Goal: Check status: Check status

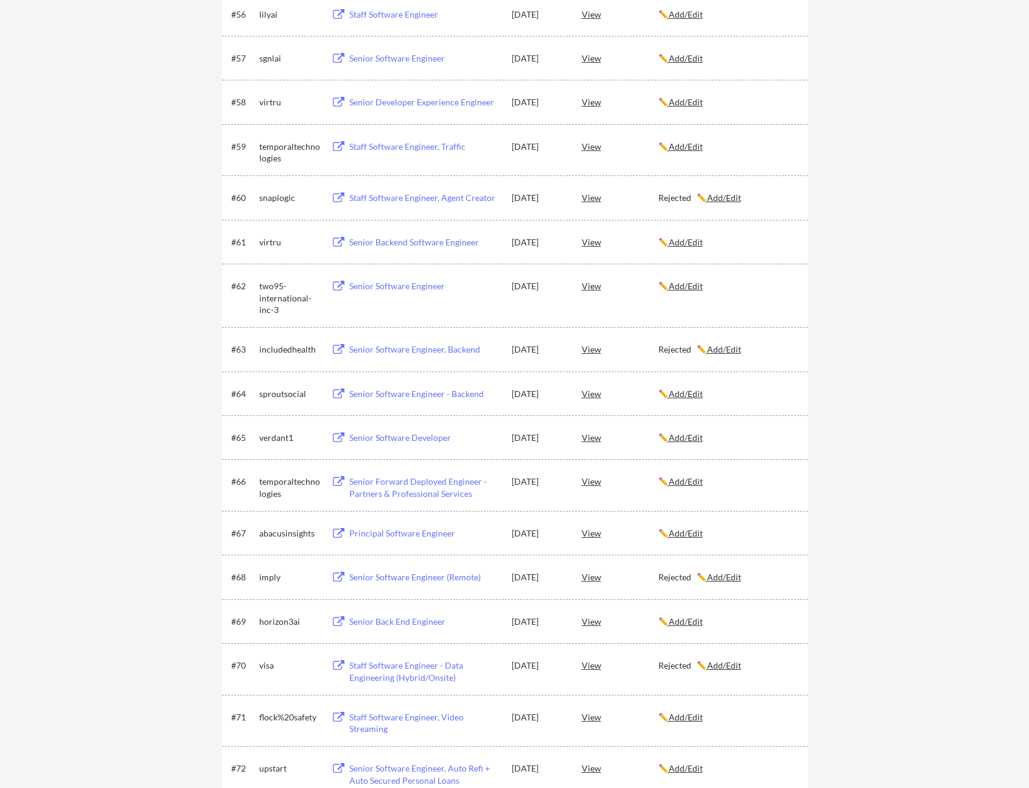
scroll to position [3417, 0]
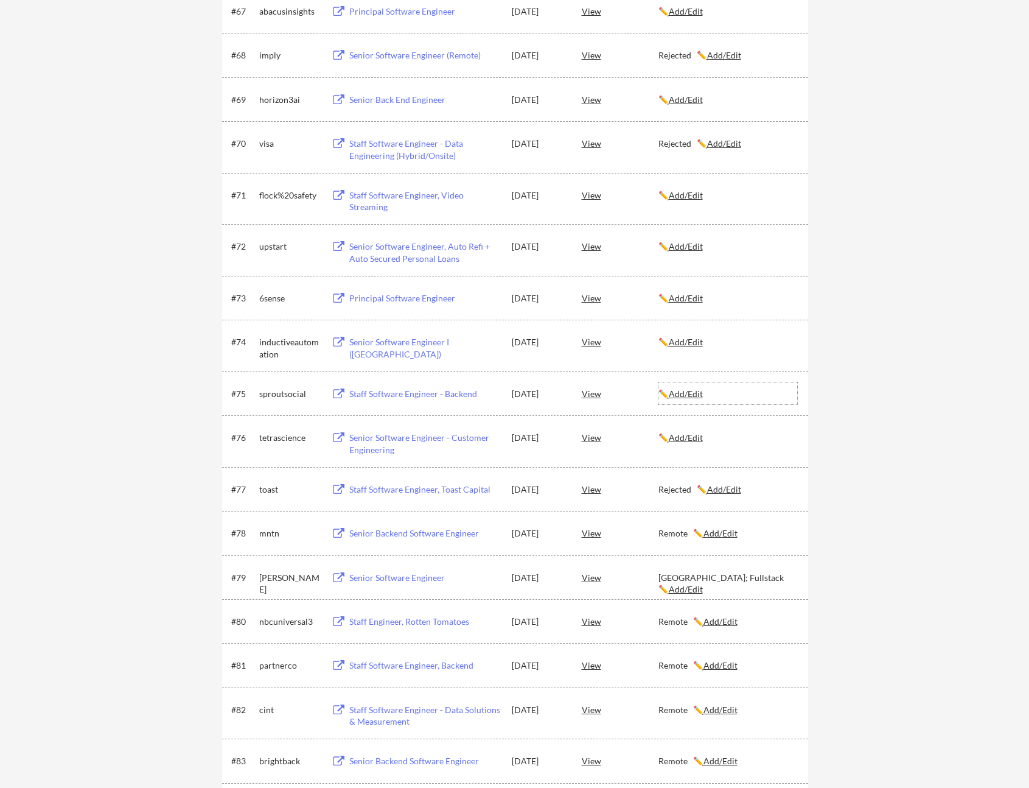
click at [697, 394] on u "Add/Edit" at bounding box center [686, 393] width 34 height 10
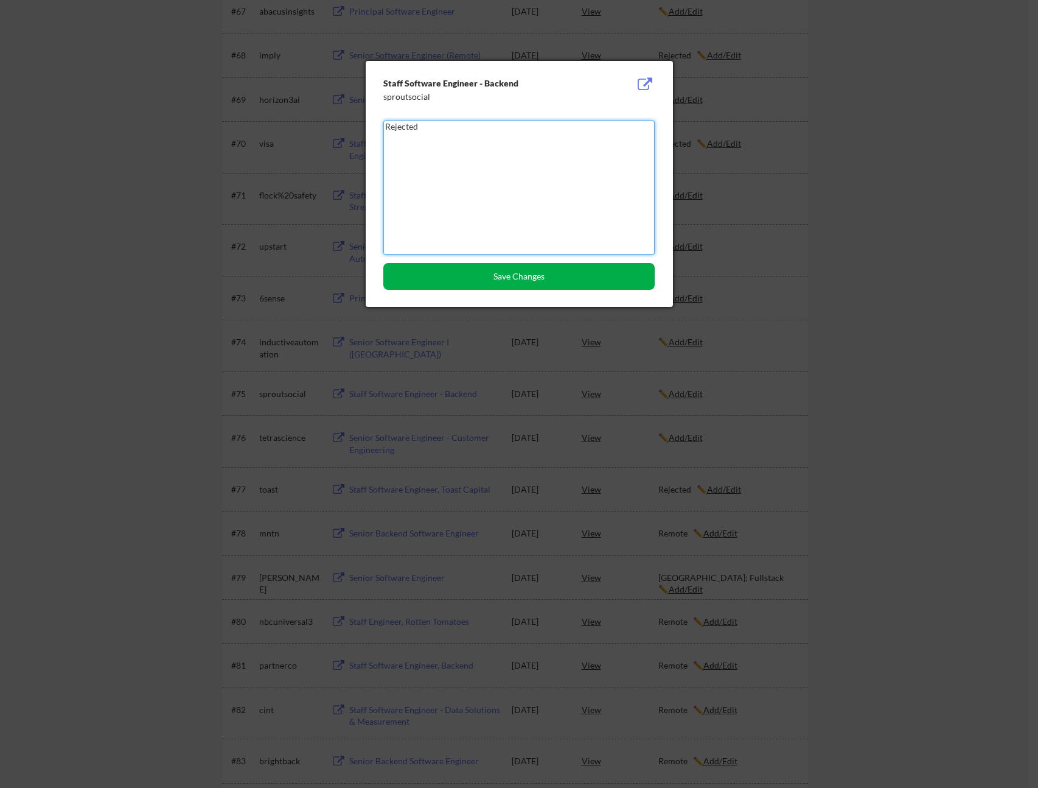
type textarea "Rejected"
click at [526, 281] on button "Save Changes" at bounding box center [518, 276] width 271 height 27
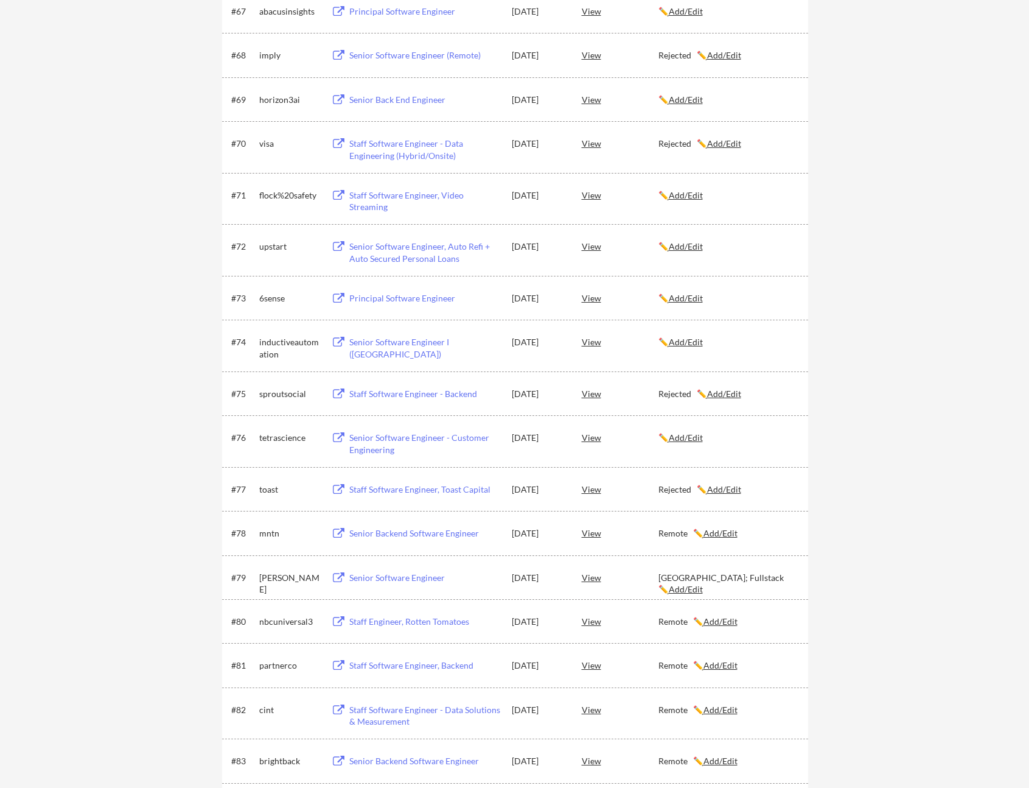
scroll to position [2896, 0]
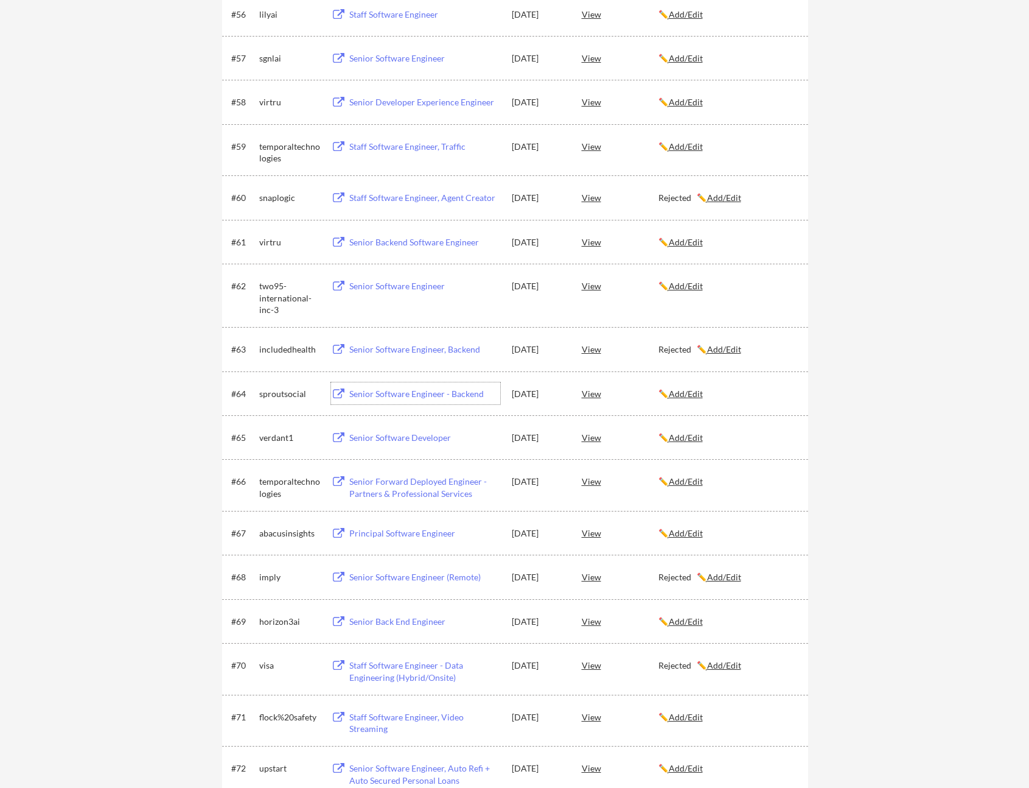
click at [435, 395] on div "Senior Software Engineer - Backend" at bounding box center [424, 394] width 151 height 12
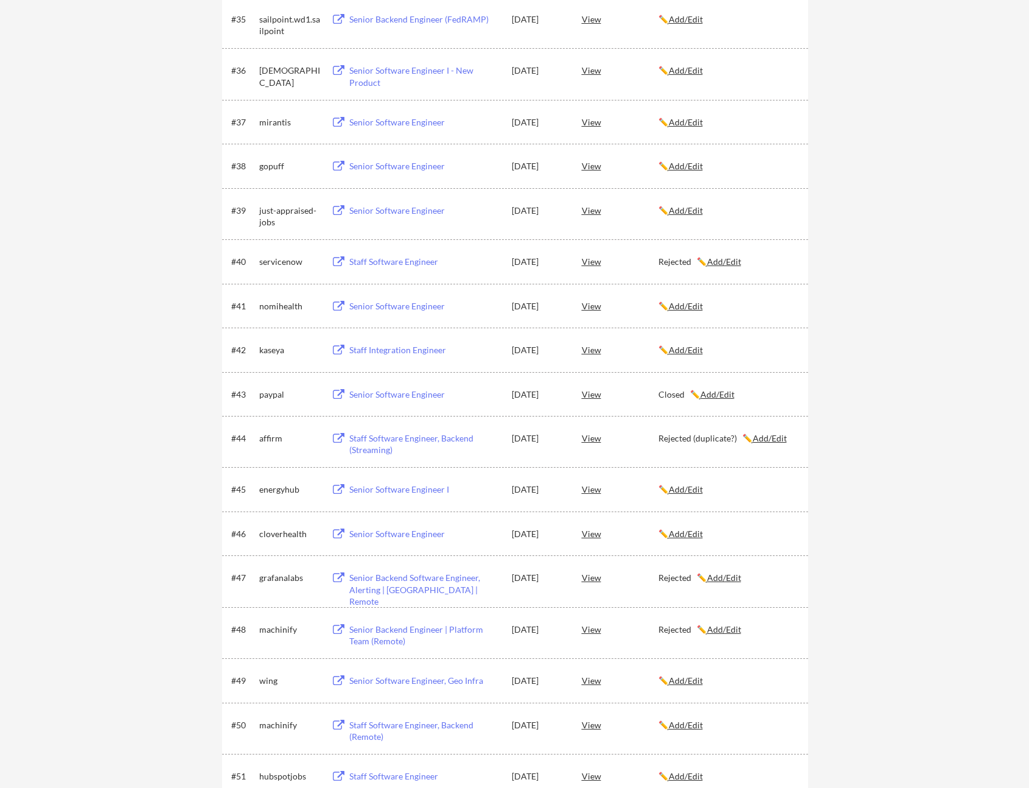
scroll to position [550, 0]
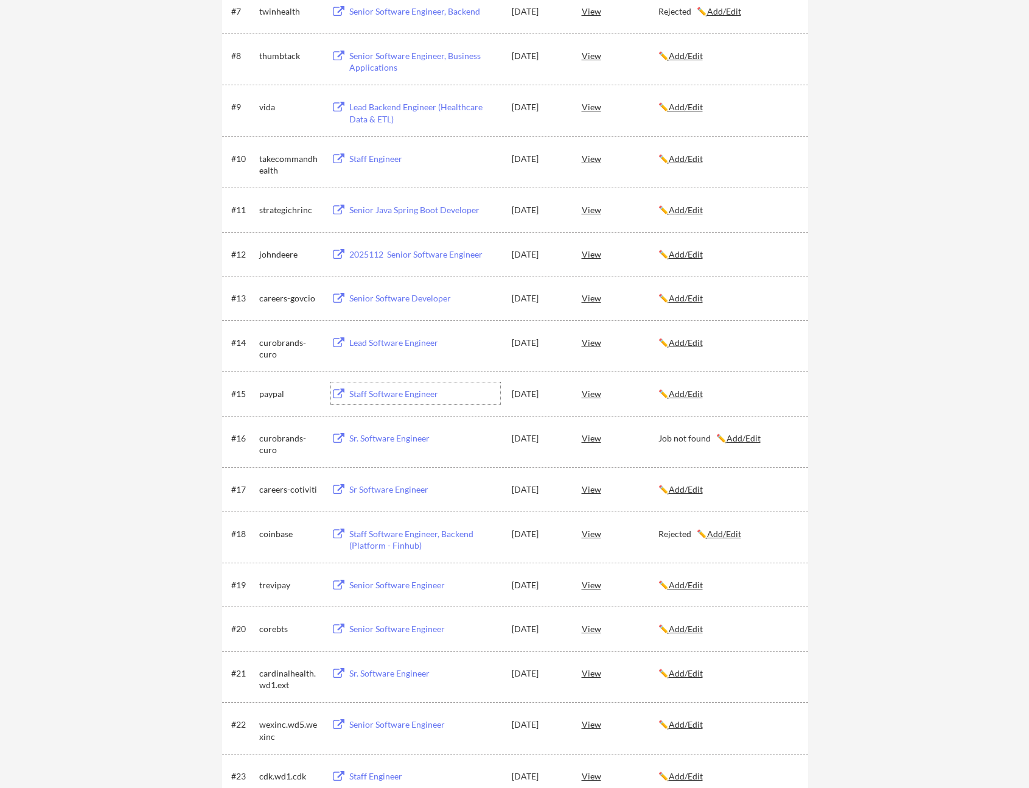
click at [362, 391] on div "Staff Software Engineer" at bounding box center [424, 394] width 151 height 12
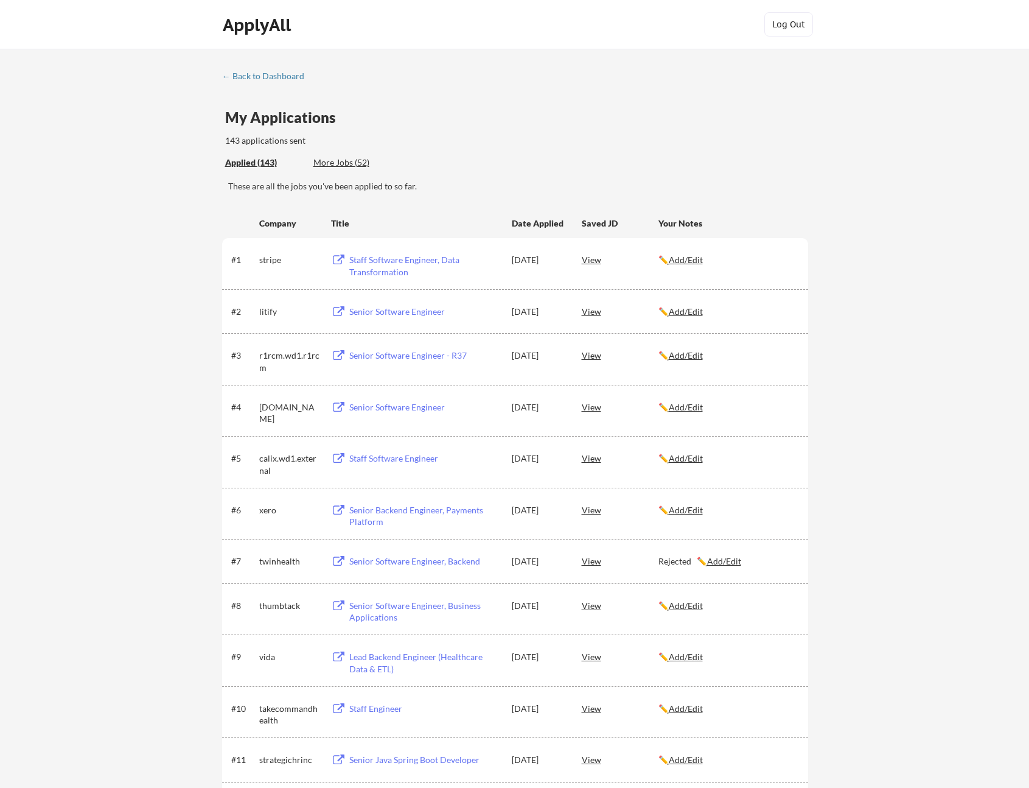
scroll to position [1906, 0]
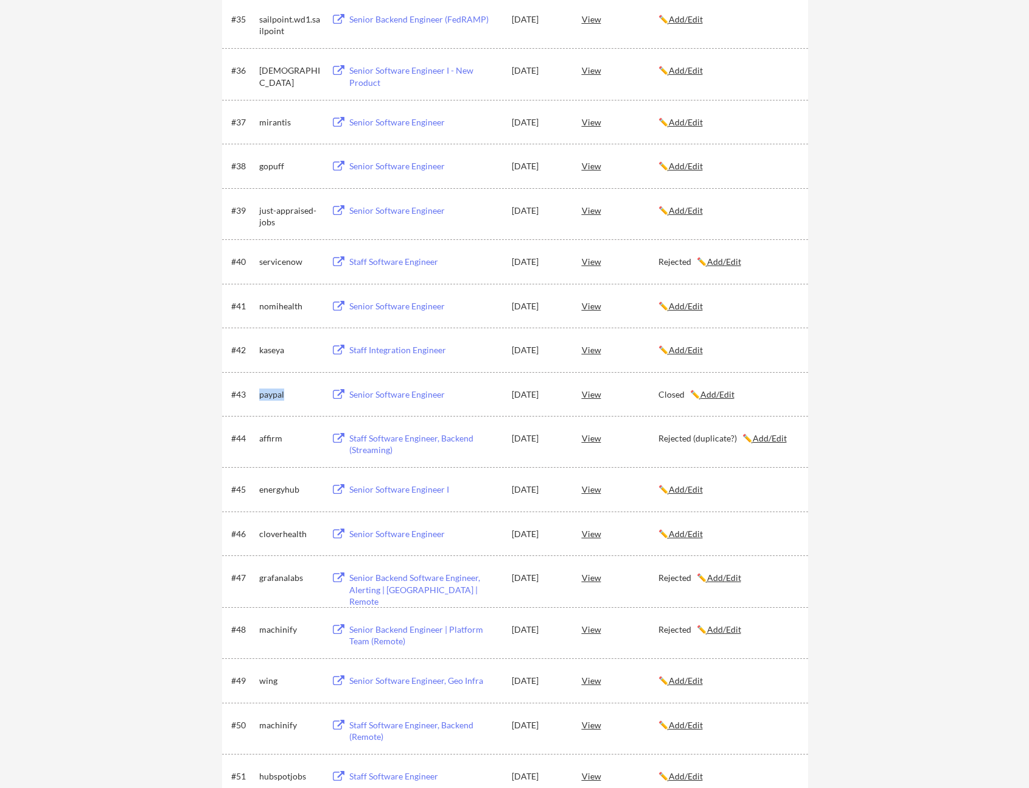
click at [402, 396] on div "Senior Software Engineer" at bounding box center [424, 394] width 151 height 12
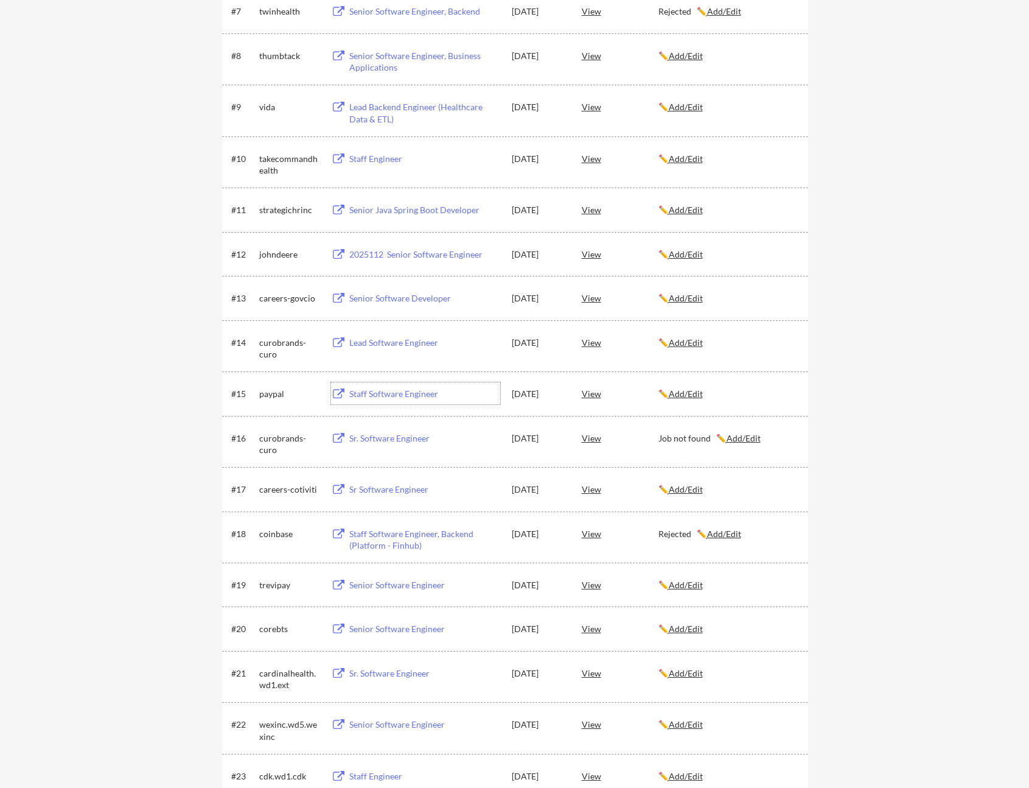
click at [400, 397] on div "Staff Software Engineer" at bounding box center [424, 394] width 151 height 12
